Goal: Information Seeking & Learning: Learn about a topic

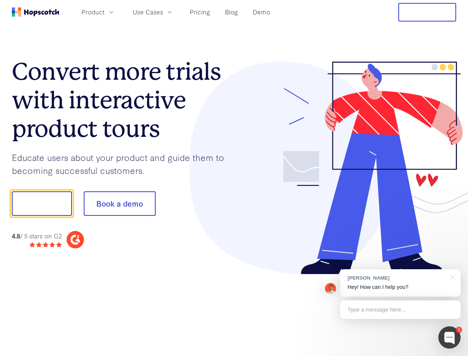
click at [234, 178] on div at bounding box center [345, 168] width 222 height 213
click at [105, 12] on span "Product" at bounding box center [93, 11] width 23 height 9
click at [163, 12] on span "Use Cases" at bounding box center [148, 11] width 30 height 9
click at [427, 12] on button "Free Trial" at bounding box center [428, 12] width 58 height 19
click at [42, 204] on button "Show me!" at bounding box center [42, 203] width 60 height 24
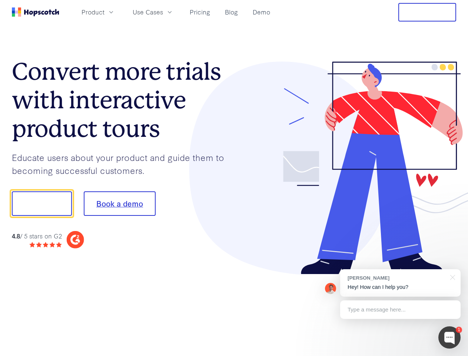
click at [119, 204] on button "Book a demo" at bounding box center [120, 203] width 72 height 24
click at [450, 337] on div at bounding box center [450, 337] width 22 height 22
click at [400, 283] on div "[PERSON_NAME] Hey! How can I help you?" at bounding box center [400, 282] width 120 height 27
click at [452, 277] on div at bounding box center [391, 202] width 139 height 247
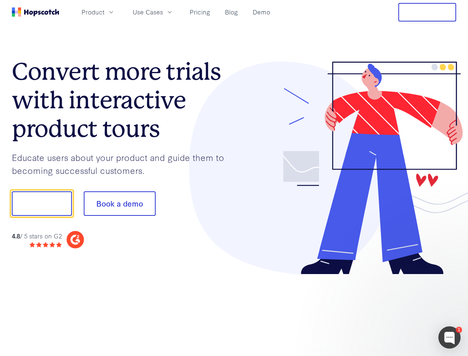
click at [400, 310] on div at bounding box center [391, 252] width 139 height 148
